Goal: Task Accomplishment & Management: Use online tool/utility

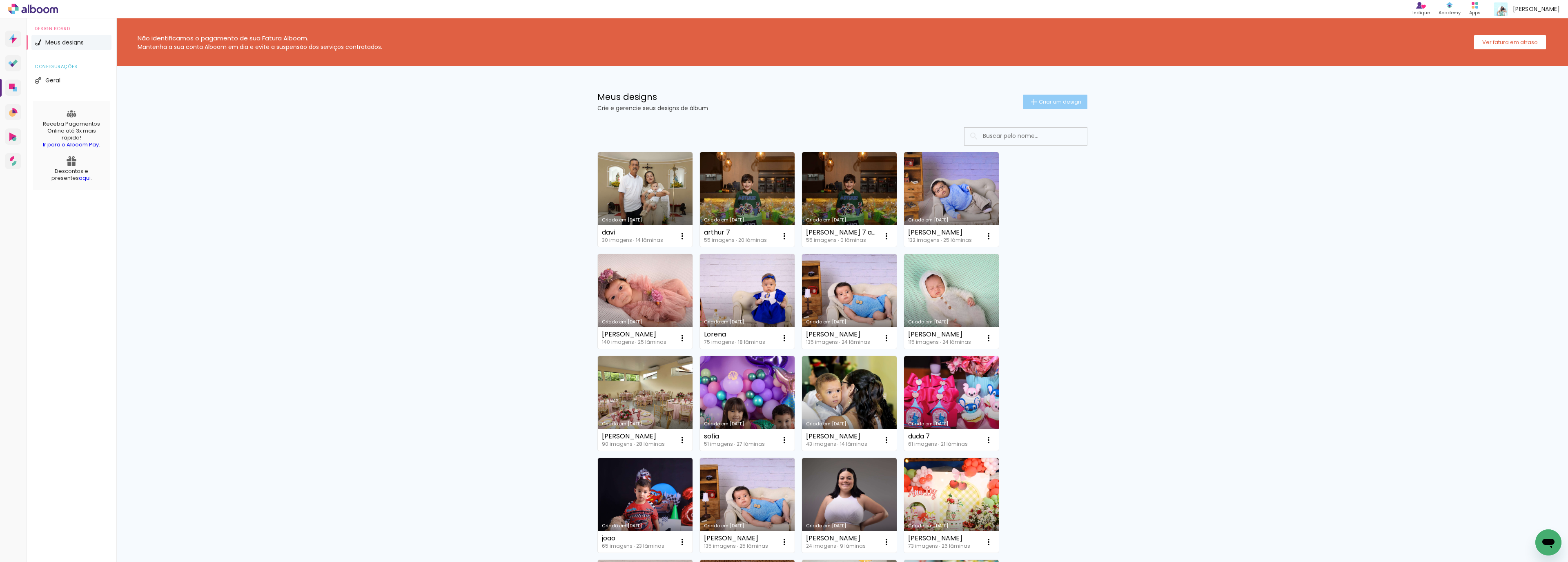
click at [1063, 102] on span "Criar um design" at bounding box center [1060, 101] width 43 height 5
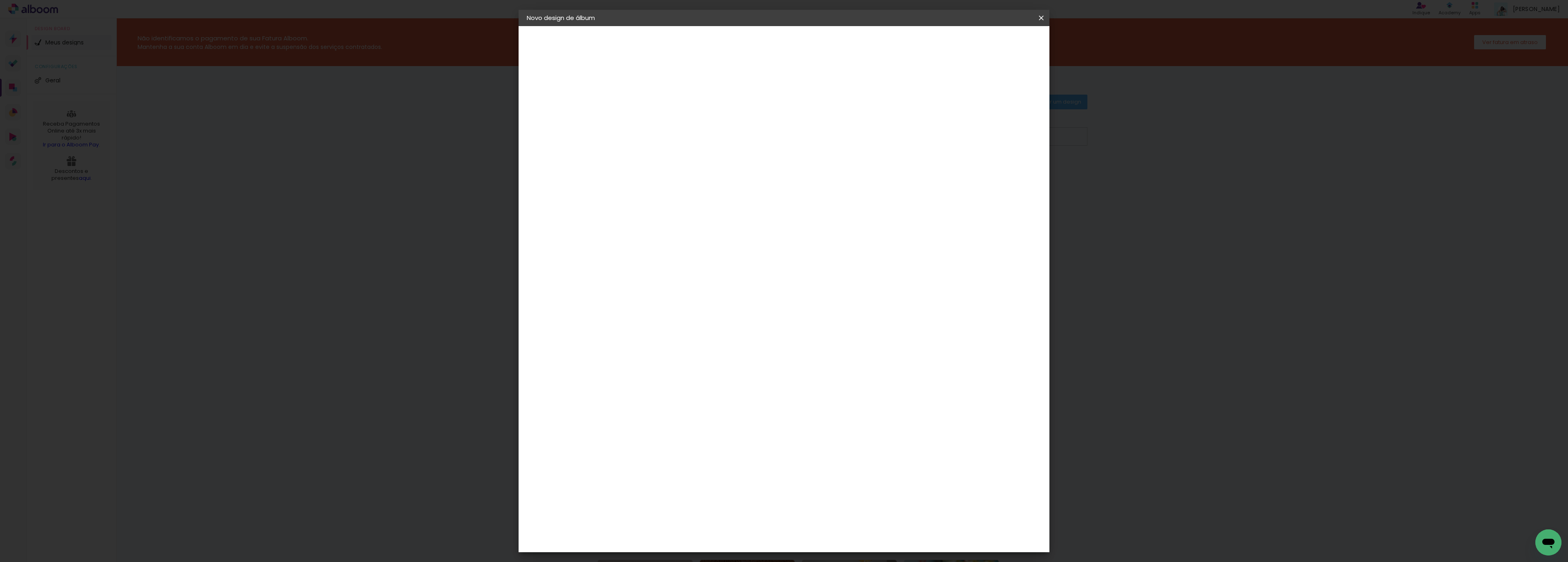
click at [661, 107] on input at bounding box center [661, 109] width 0 height 13
type input "Heitor"
type paper-input "Heitor"
click at [744, 49] on paper-button "Avançar" at bounding box center [724, 43] width 40 height 14
click at [813, 117] on paper-item "Tamanho Livre" at bounding box center [773, 124] width 79 height 17
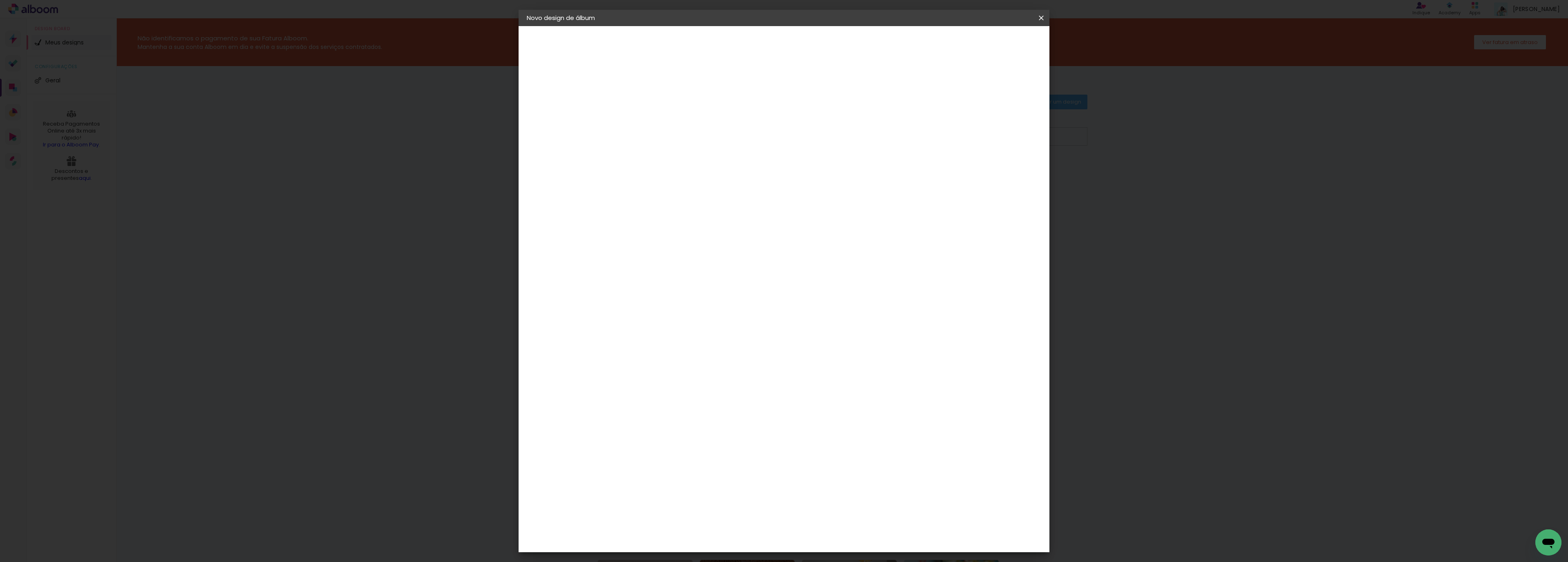
click at [813, 48] on paper-button "Avançar" at bounding box center [793, 43] width 40 height 14
click at [640, 228] on input "30" at bounding box center [634, 231] width 21 height 13
type input "20,3"
type paper-input "20,3"
click at [839, 292] on div "cm" at bounding box center [843, 287] width 10 height 13
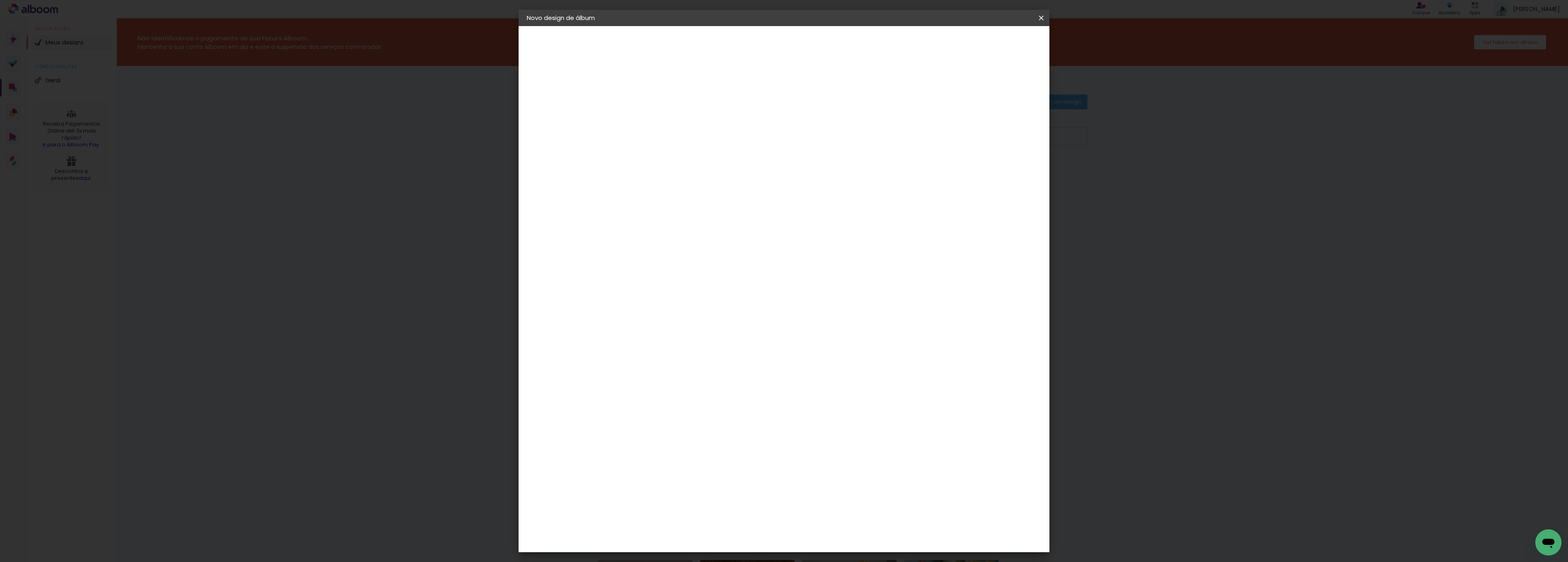
type input "30,5"
type paper-input "30,5"
type input "4"
type paper-input "4"
click at [995, 126] on input "4" at bounding box center [990, 123] width 15 height 13
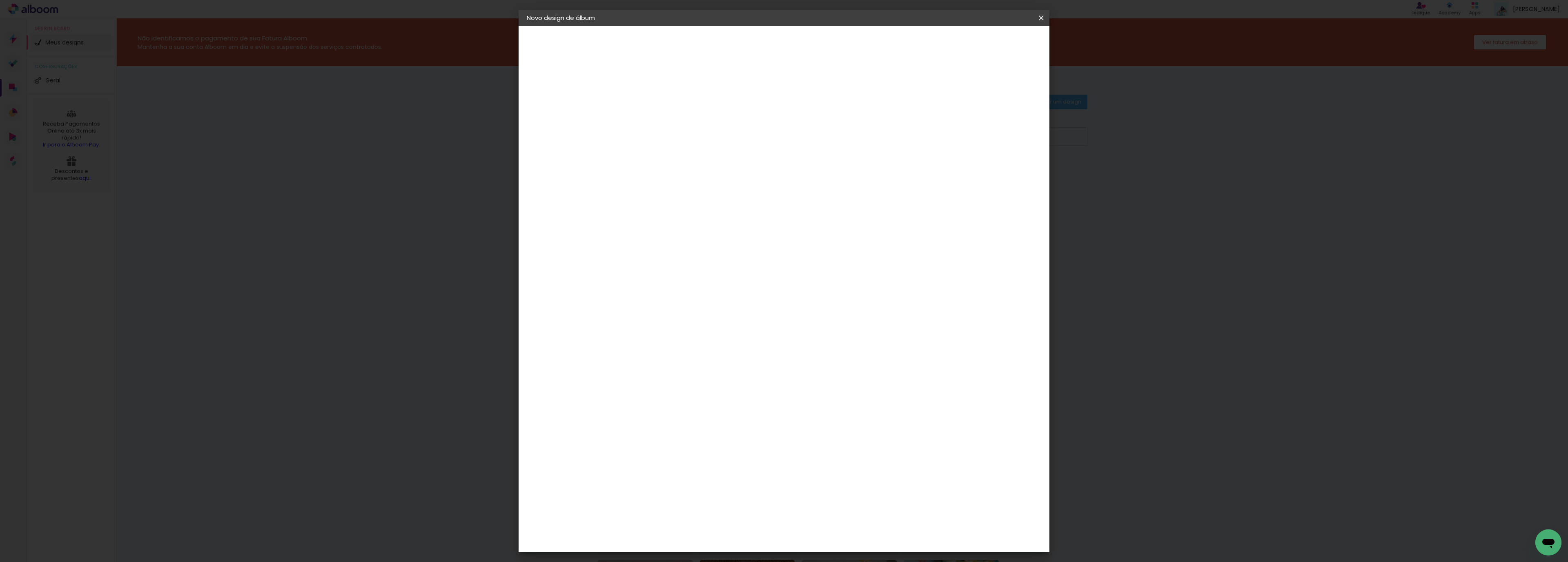
type input "3"
type paper-input "3"
click at [995, 126] on input "3" at bounding box center [995, 123] width 15 height 13
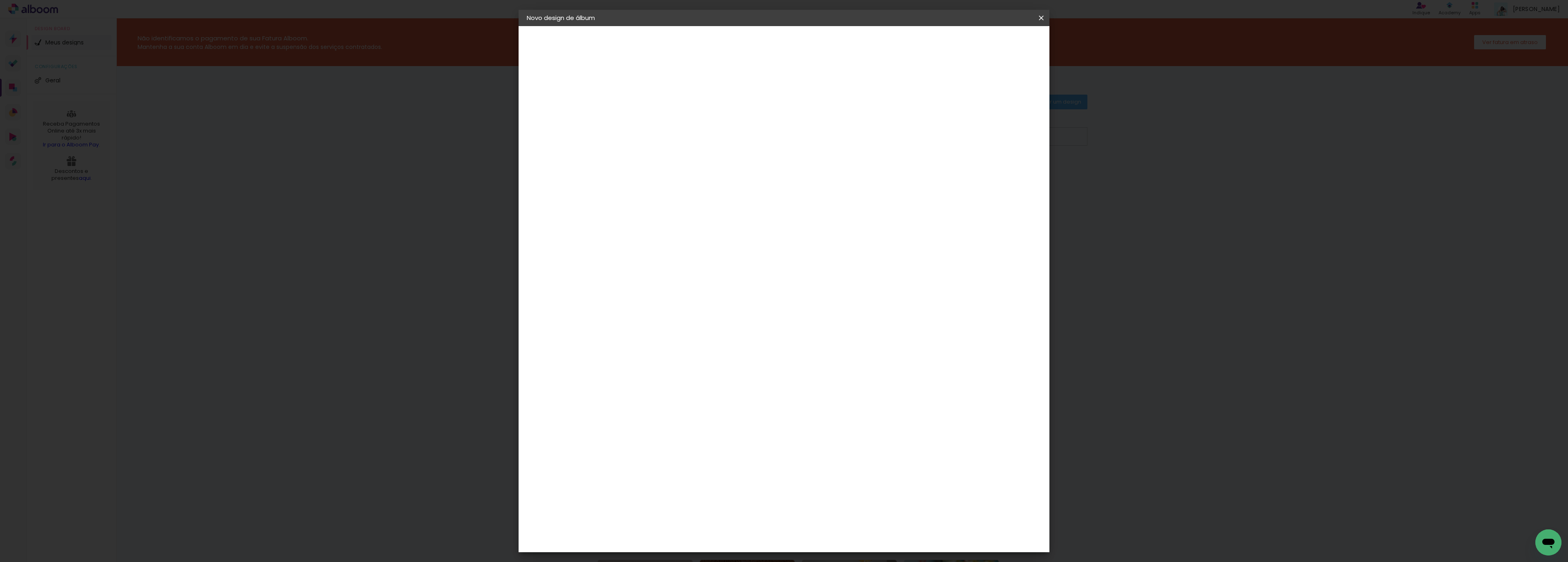
type input "2"
type paper-input "2"
click at [999, 127] on input "2" at bounding box center [997, 123] width 15 height 13
click at [995, 49] on paper-button "Iniciar design" at bounding box center [968, 43] width 53 height 14
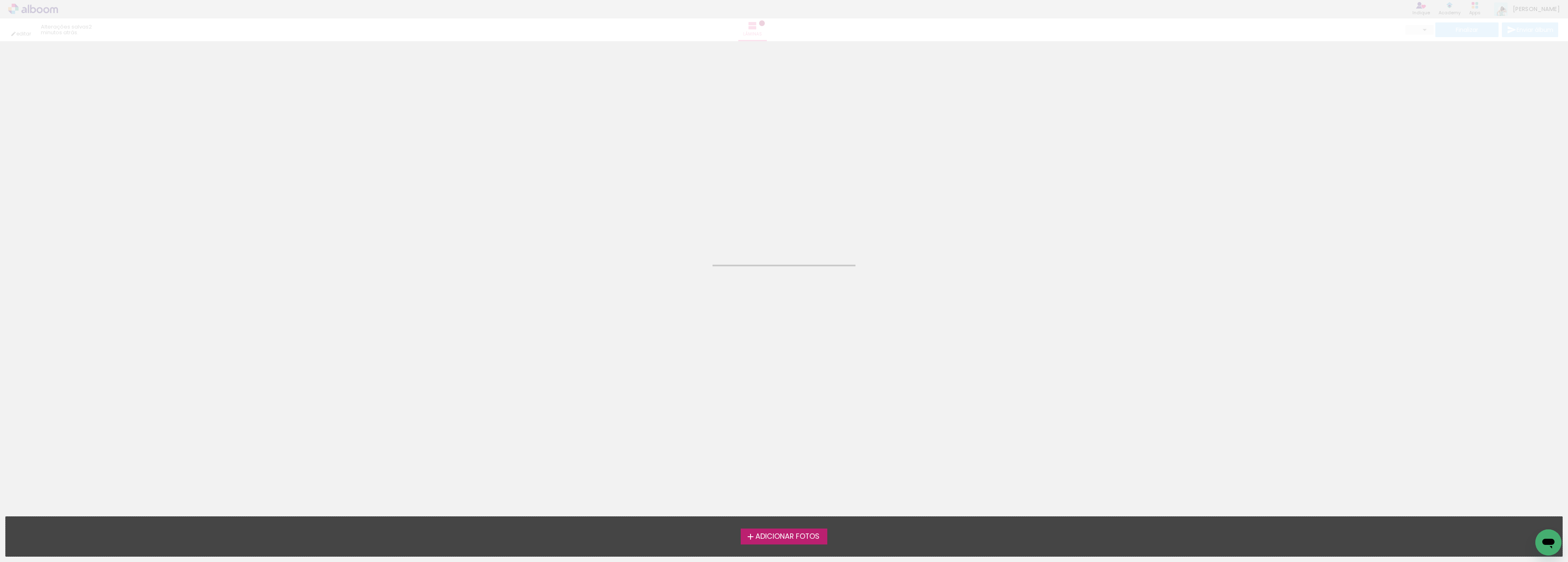
click at [784, 535] on span "Adicionar Fotos" at bounding box center [788, 537] width 64 height 8
click at [0, 0] on input "file" at bounding box center [0, 0] width 0 height 0
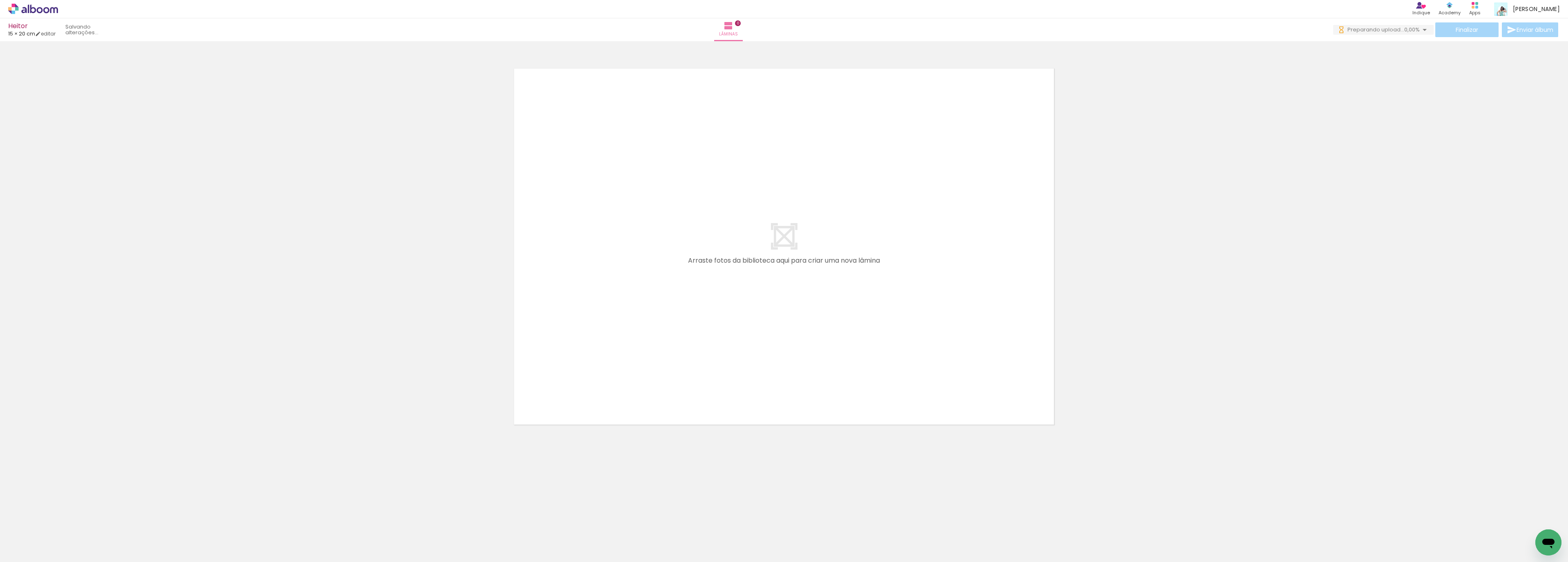
click at [25, 549] on span "Adicionar Fotos" at bounding box center [28, 550] width 24 height 9
click at [0, 0] on input "file" at bounding box center [0, 0] width 0 height 0
click at [31, 553] on span "Adicionar Fotos" at bounding box center [28, 550] width 24 height 9
click at [0, 0] on input "file" at bounding box center [0, 0] width 0 height 0
click at [32, 554] on span "Adicionar Fotos" at bounding box center [28, 550] width 24 height 9
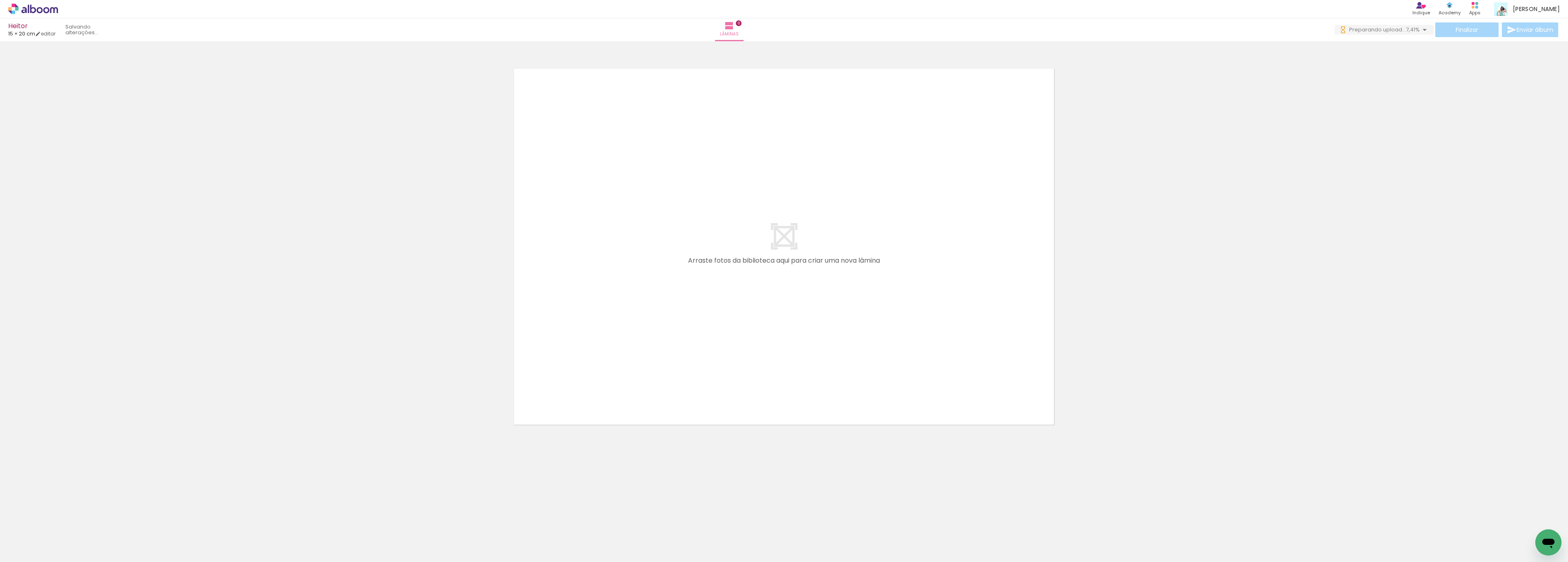
click at [0, 0] on input "file" at bounding box center [0, 0] width 0 height 0
click at [42, 550] on paper-button "Adicionar Fotos" at bounding box center [24, 550] width 40 height 13
click at [0, 0] on input "file" at bounding box center [0, 0] width 0 height 0
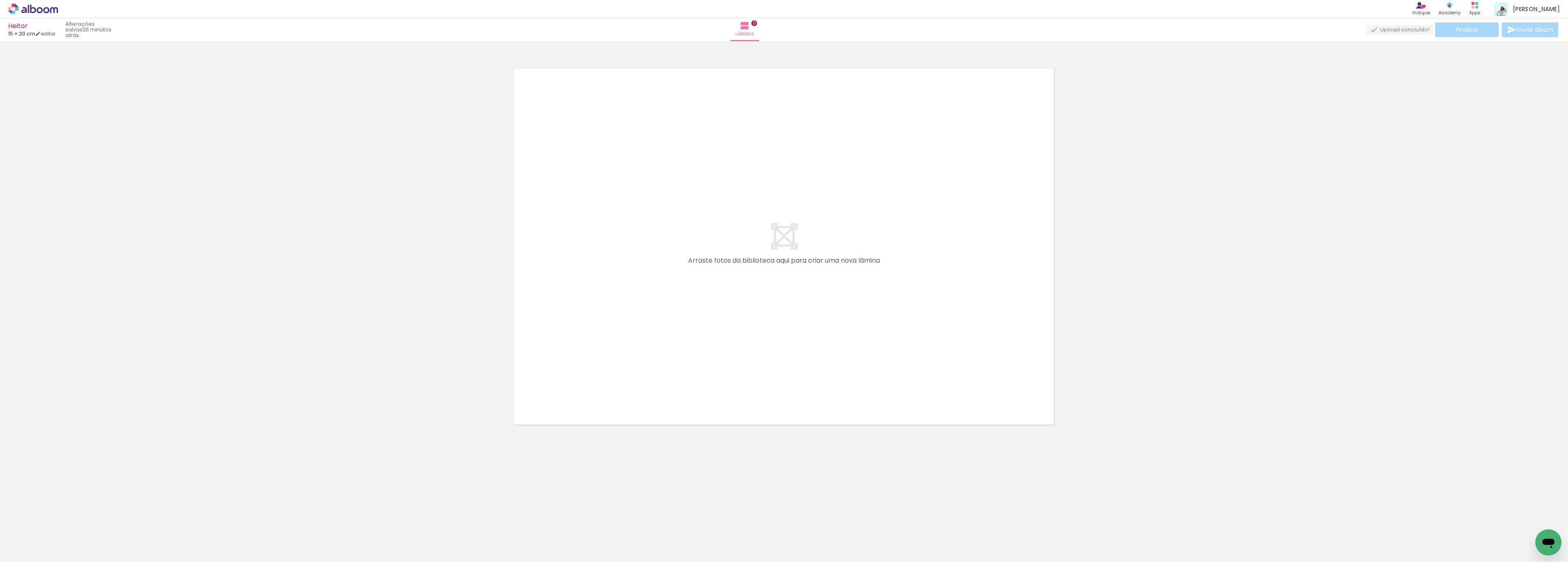
click input "file" at bounding box center [0, 0] width 0 height 0
